Goal: Use online tool/utility: Utilize a website feature to perform a specific function

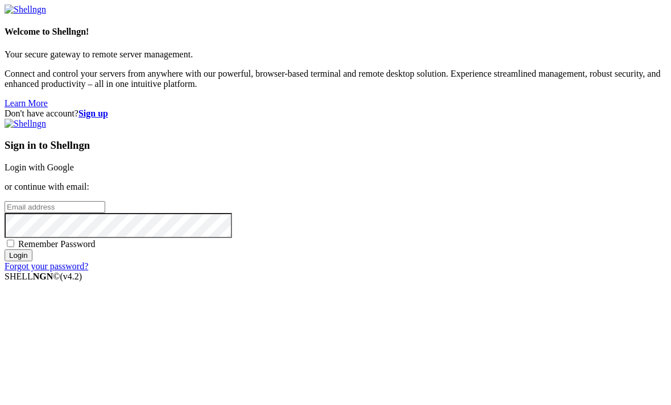
click at [585, 109] on div "Don't have account? Sign up Sign in to Shellngn Login with Google or continue w…" at bounding box center [336, 190] width 662 height 163
click at [74, 163] on link "Login with Google" at bounding box center [39, 168] width 69 height 10
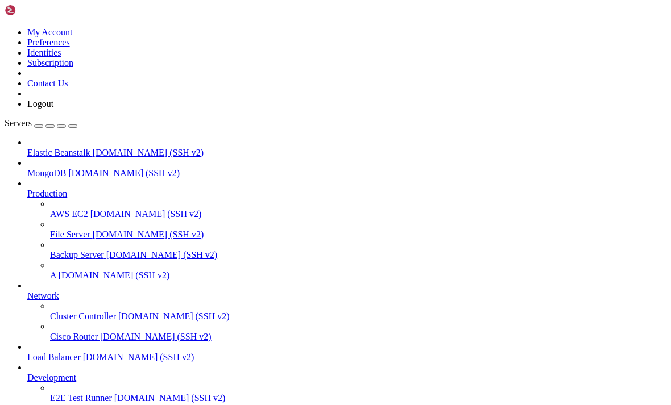
click at [50, 271] on icon at bounding box center [50, 271] width 0 height 0
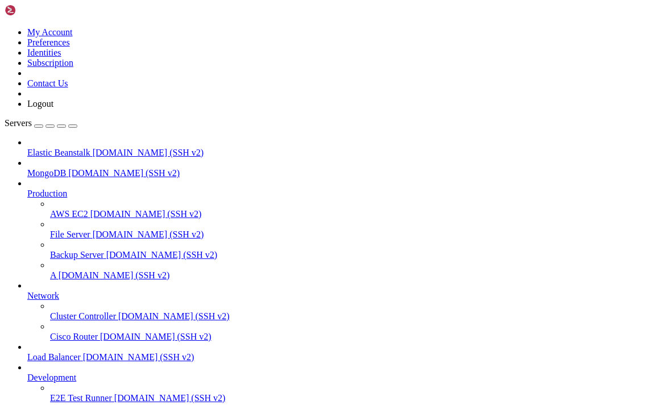
scroll to position [1002, 0]
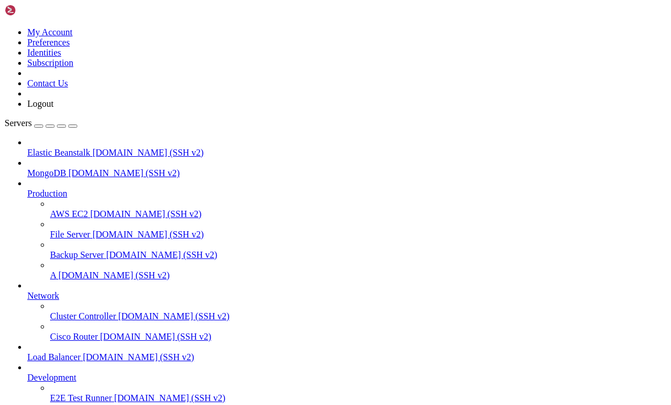
scroll to position [3068, 0]
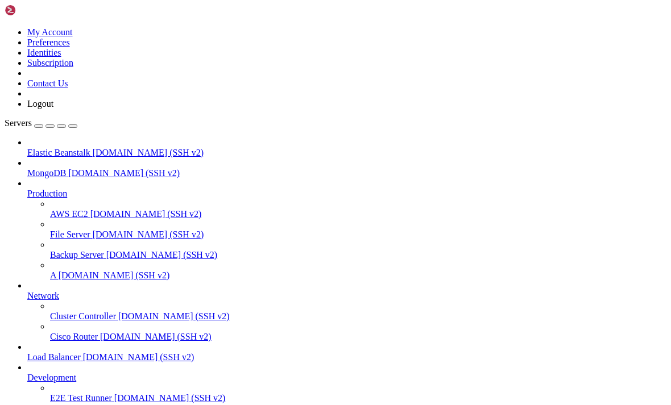
scroll to position [8, 0]
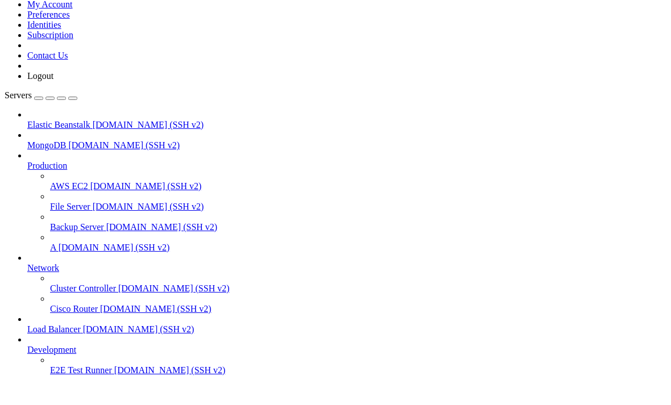
scroll to position [4161, 0]
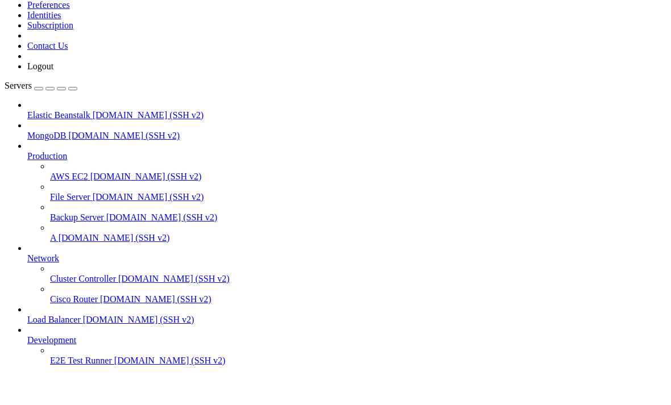
scroll to position [8, 0]
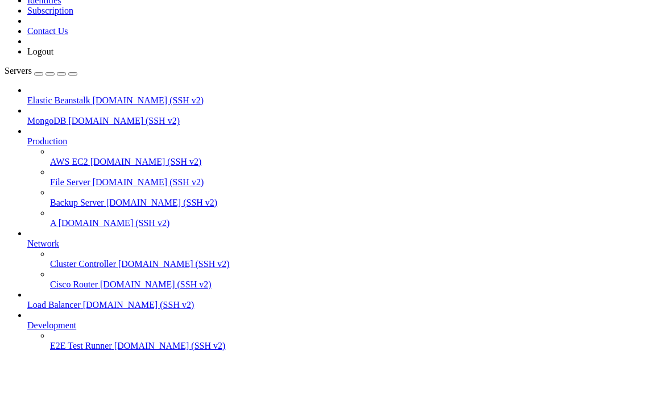
scroll to position [4141, 0]
